Goal: Task Accomplishment & Management: Use online tool/utility

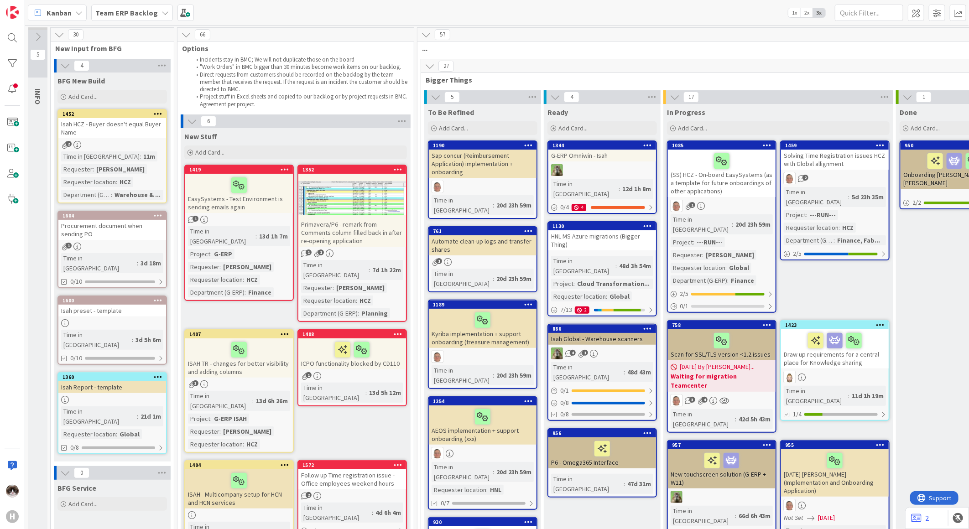
click at [162, 20] on div "Team ERP Backlog" at bounding box center [132, 13] width 82 height 16
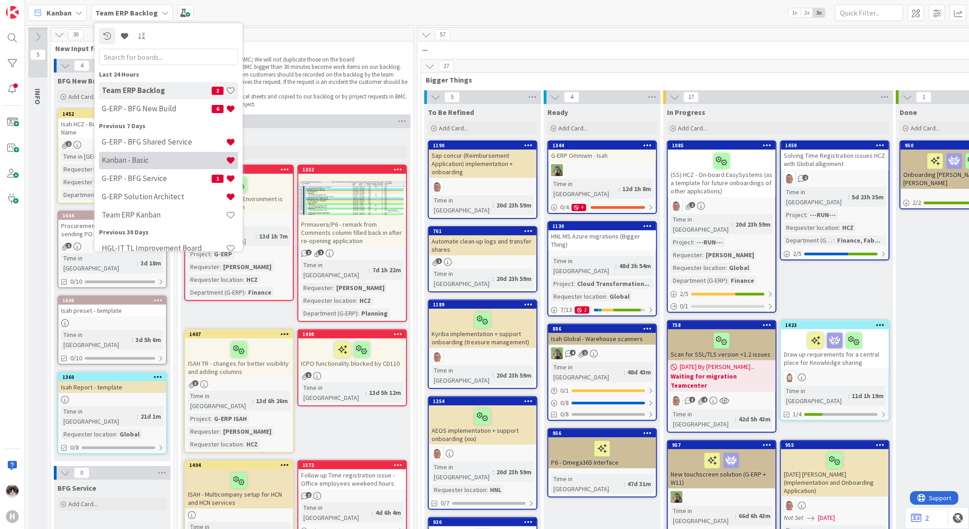
click at [172, 164] on h4 "Kanban - Basic" at bounding box center [164, 160] width 124 height 9
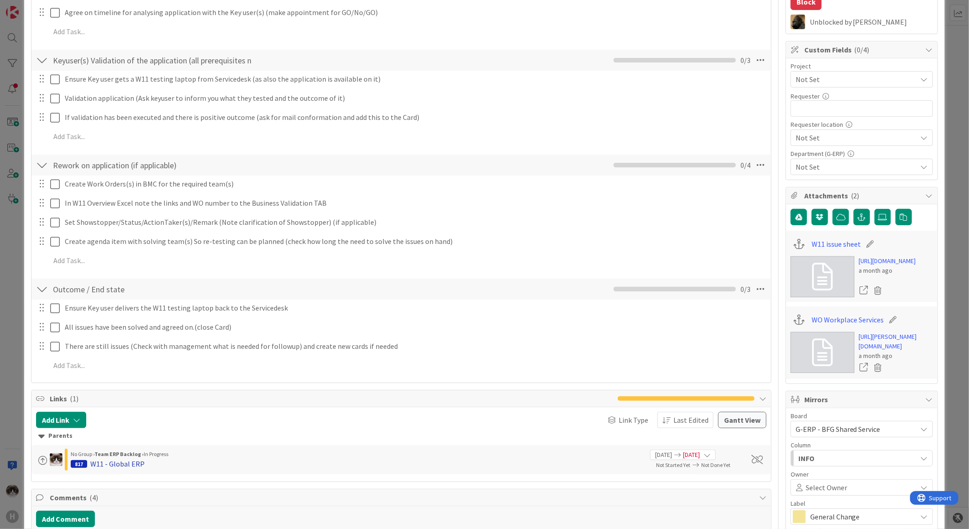
type textarea "x"
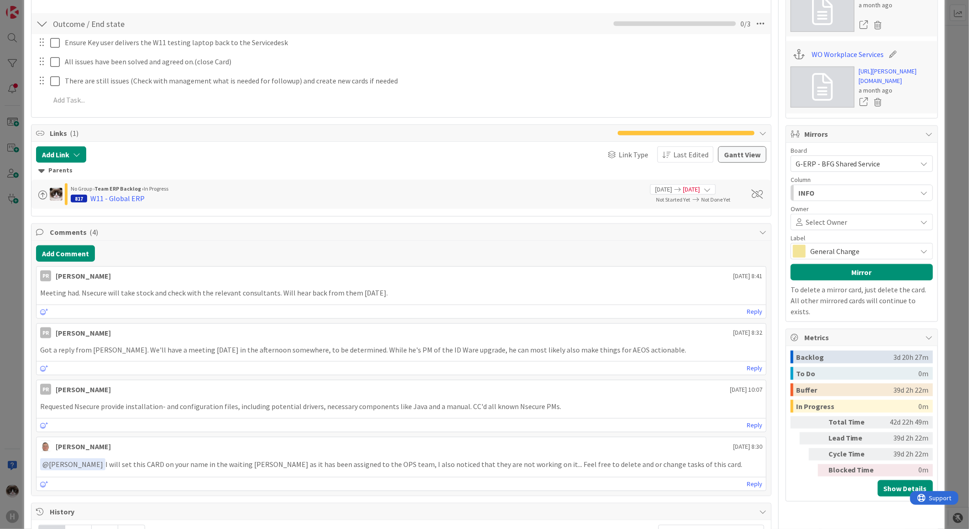
scroll to position [558, 0]
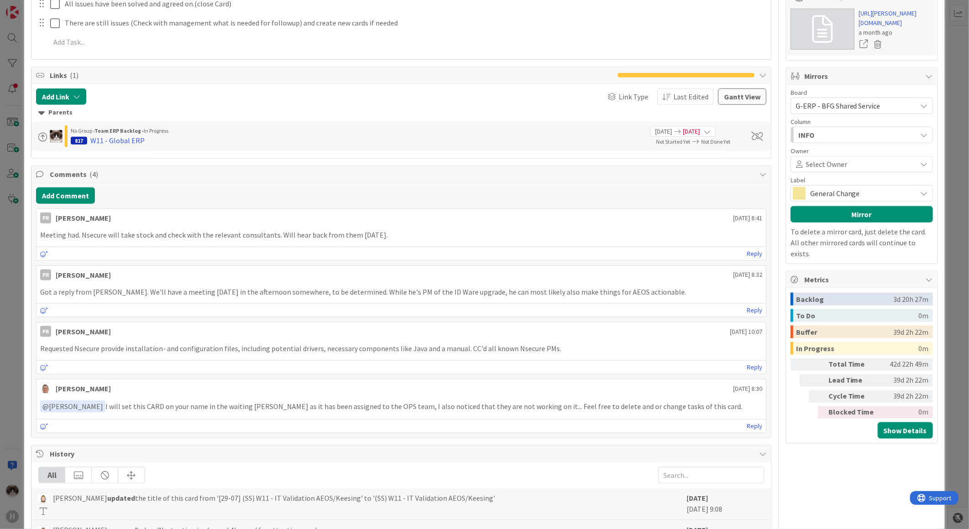
drag, startPoint x: 86, startPoint y: 238, endPoint x: 412, endPoint y: 240, distance: 326.7
click at [412, 240] on p "Meeting had. Nsecure will take stock and check with the relevant consultants. W…" at bounding box center [401, 235] width 722 height 10
drag, startPoint x: 412, startPoint y: 240, endPoint x: 366, endPoint y: 242, distance: 46.6
click at [366, 242] on div "Meeting had. Nsecure will take stock and check with the relevant consultants. W…" at bounding box center [402, 235] width 730 height 18
drag, startPoint x: 326, startPoint y: 239, endPoint x: 375, endPoint y: 238, distance: 48.8
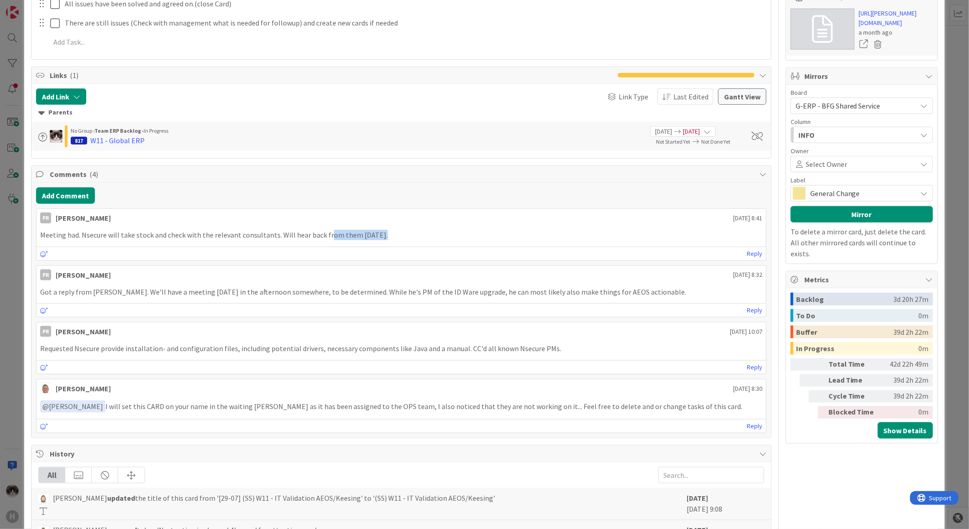
click at [375, 238] on p "Meeting had. Nsecure will take stock and check with the relevant consultants. W…" at bounding box center [401, 235] width 722 height 10
drag, startPoint x: 375, startPoint y: 238, endPoint x: 392, endPoint y: 239, distance: 17.8
click at [392, 239] on p "Meeting had. Nsecure will take stock and check with the relevant consultants. W…" at bounding box center [401, 235] width 722 height 10
click at [733, 218] on span "16 July 2025 8:41" at bounding box center [747, 219] width 29 height 10
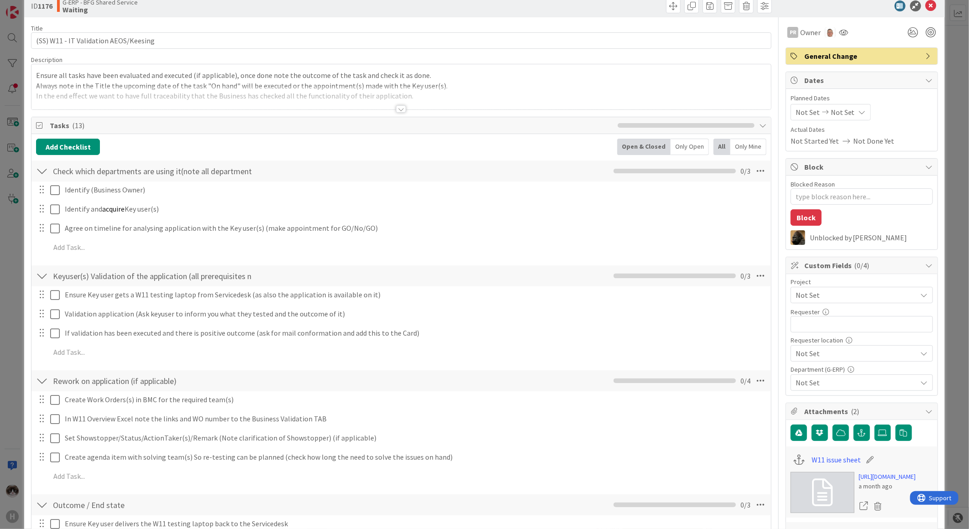
scroll to position [0, 0]
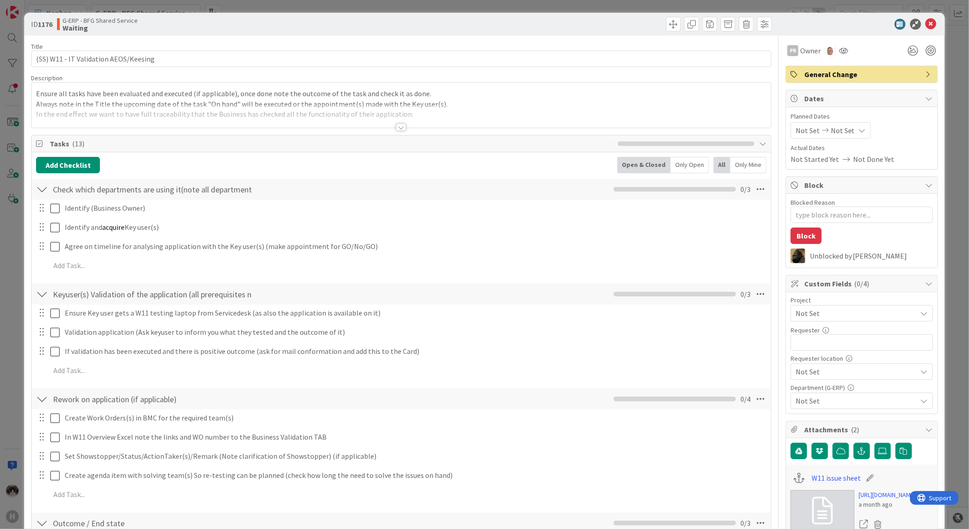
click at [927, 17] on div "ID 1176 G-ERP - BFG Shared Service Waiting" at bounding box center [484, 24] width 921 height 23
click at [926, 24] on icon at bounding box center [931, 24] width 11 height 11
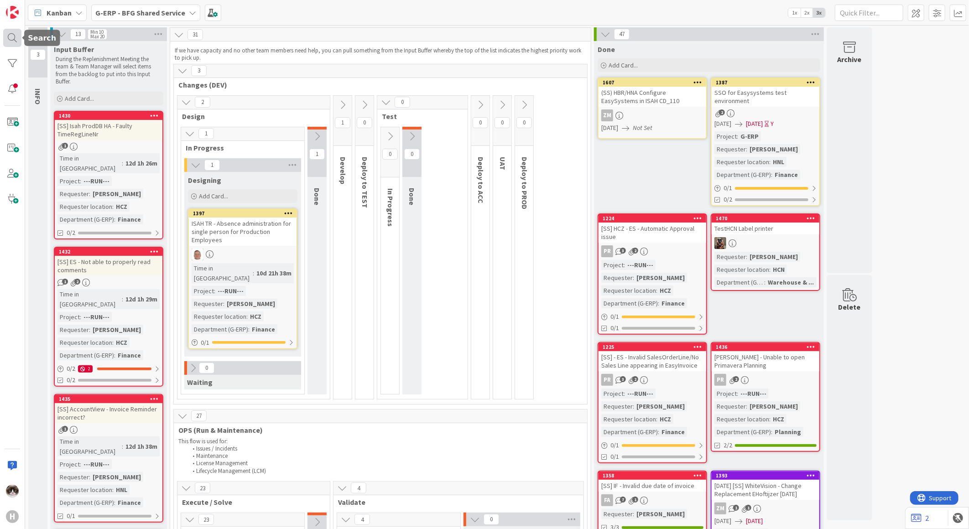
click at [20, 34] on div at bounding box center [12, 38] width 18 height 18
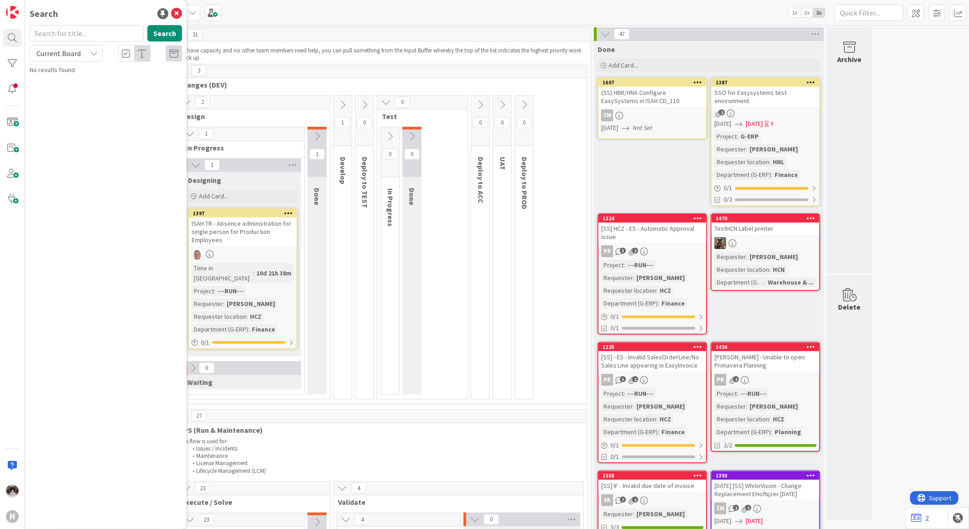
click at [89, 56] on div "Current Board" at bounding box center [66, 53] width 73 height 16
click at [69, 89] on span "All Boards" at bounding box center [82, 91] width 95 height 14
click at [70, 43] on div "Search" at bounding box center [105, 35] width 163 height 20
click at [65, 34] on input "text" at bounding box center [87, 33] width 114 height 16
type input "1442"
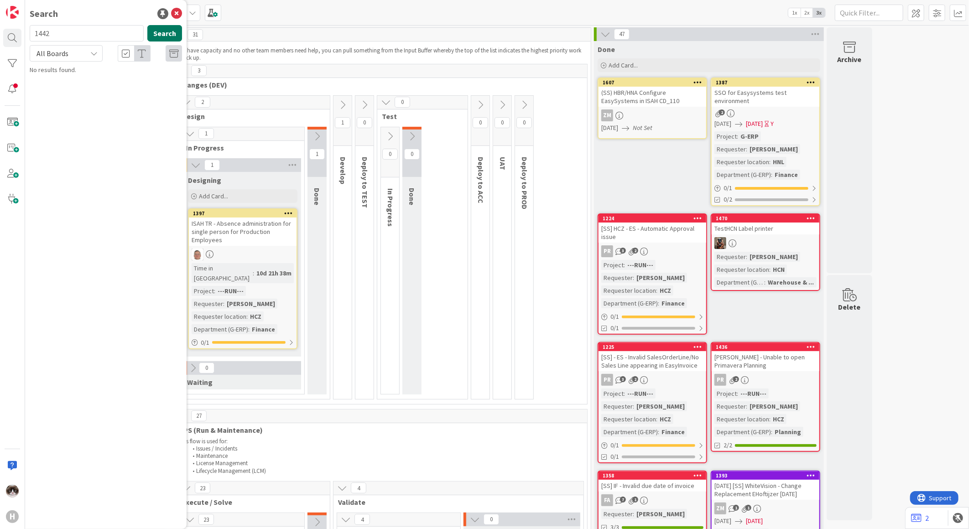
click at [165, 32] on button "Search" at bounding box center [164, 33] width 35 height 16
click at [78, 80] on span "W11 - IT Validation (Knollenstein)" at bounding box center [107, 80] width 87 height 8
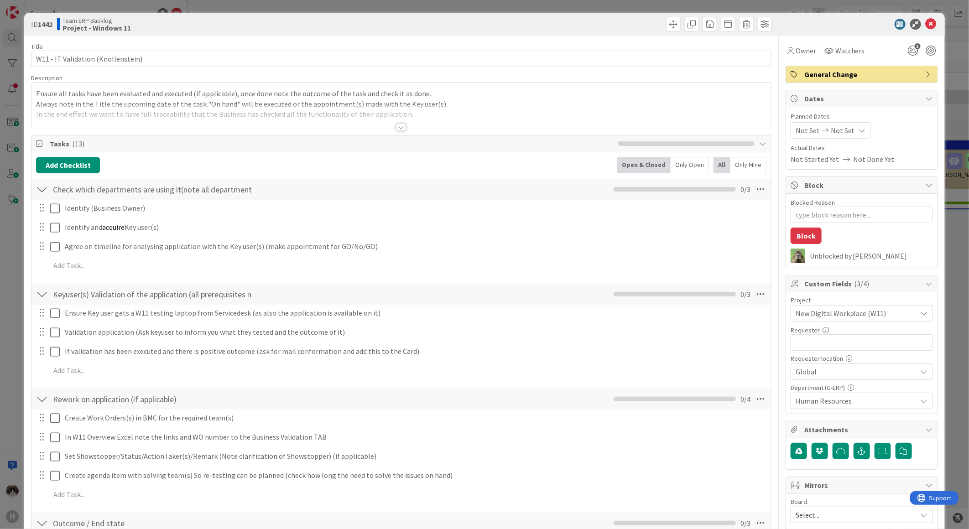
scroll to position [506, 0]
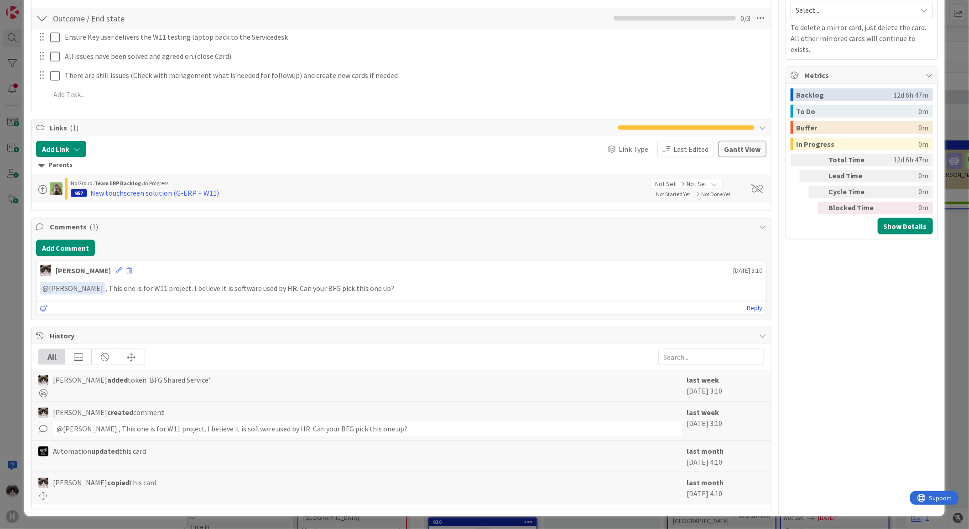
type textarea "x"
drag, startPoint x: 662, startPoint y: 481, endPoint x: 695, endPoint y: 488, distance: 33.6
click at [695, 488] on div "Kevin van Dijk copied this card last month 31 July 2025 4:10" at bounding box center [401, 489] width 740 height 32
drag, startPoint x: 695, startPoint y: 488, endPoint x: 727, endPoint y: 492, distance: 32.1
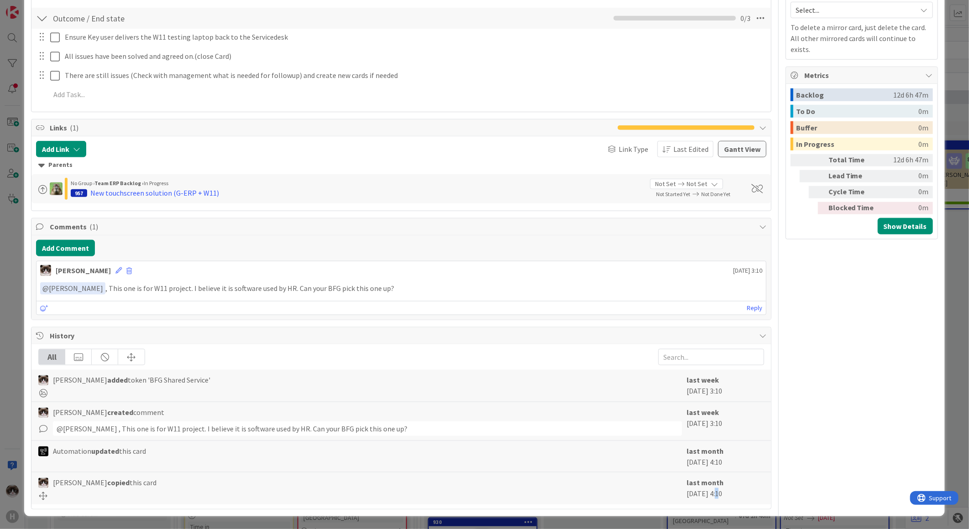
click at [727, 492] on div "last month 31 July 2025 4:10" at bounding box center [726, 488] width 78 height 23
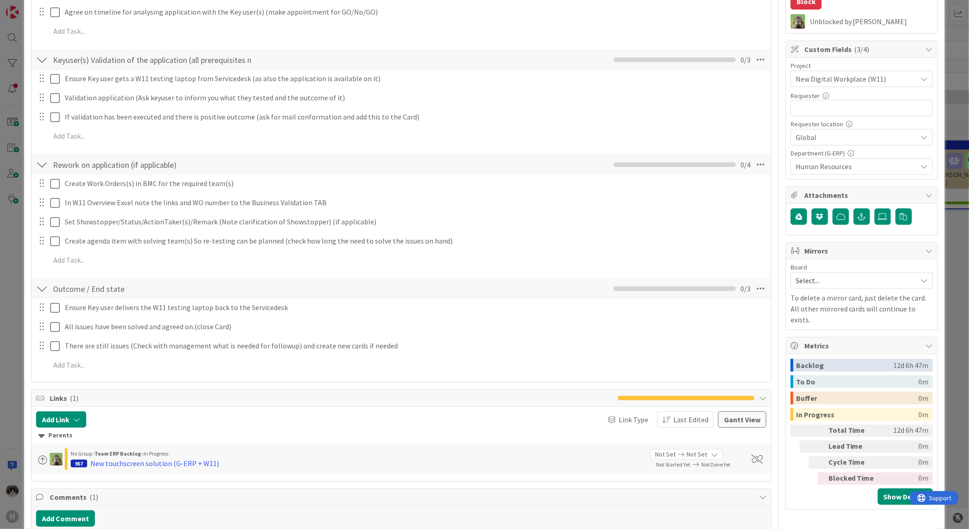
scroll to position [405, 0]
